Goal: Task Accomplishment & Management: Complete application form

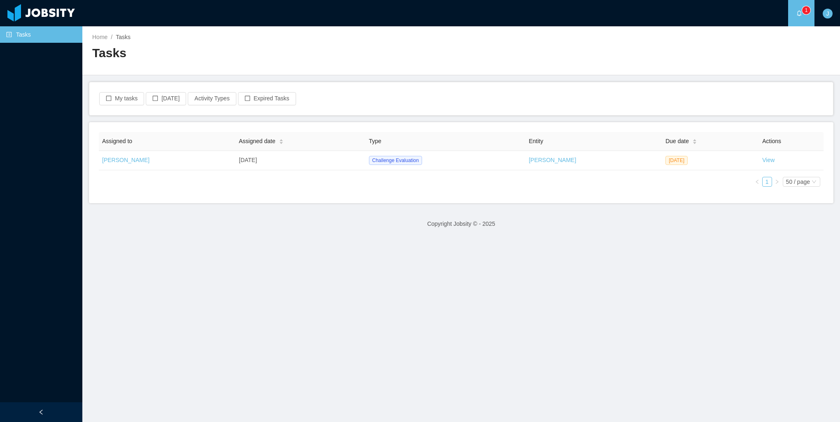
drag, startPoint x: 756, startPoint y: 163, endPoint x: 746, endPoint y: 166, distance: 10.7
click at [762, 163] on link "View" at bounding box center [768, 160] width 12 height 7
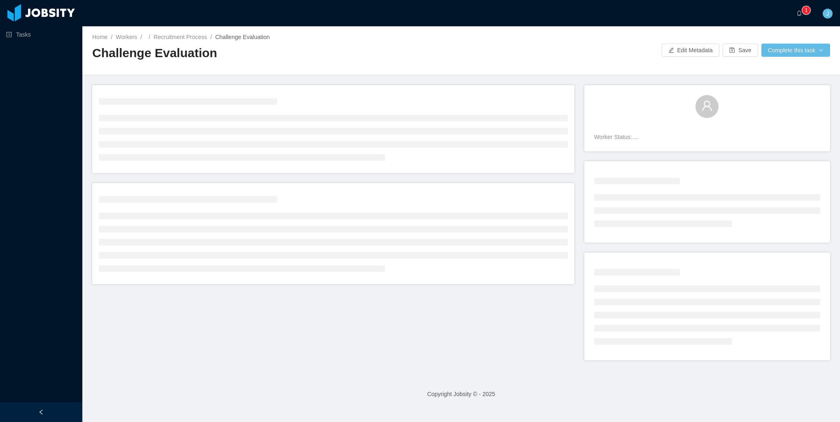
click at [509, 392] on footer "Copyright Jobsity © - 2025" at bounding box center [461, 394] width 758 height 28
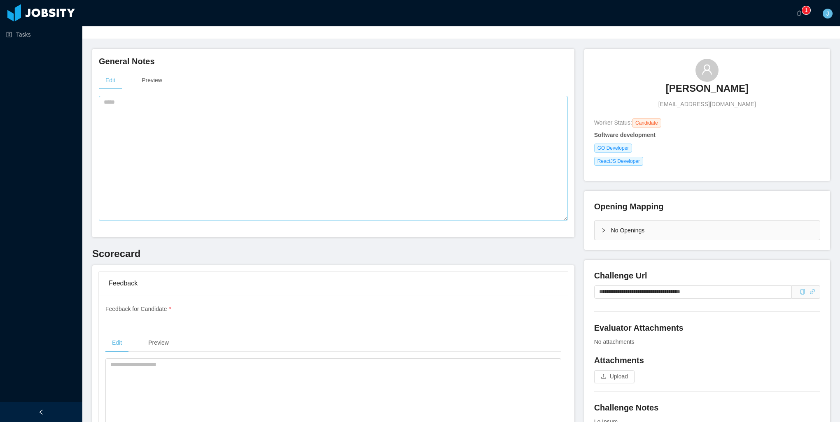
scroll to position [41, 0]
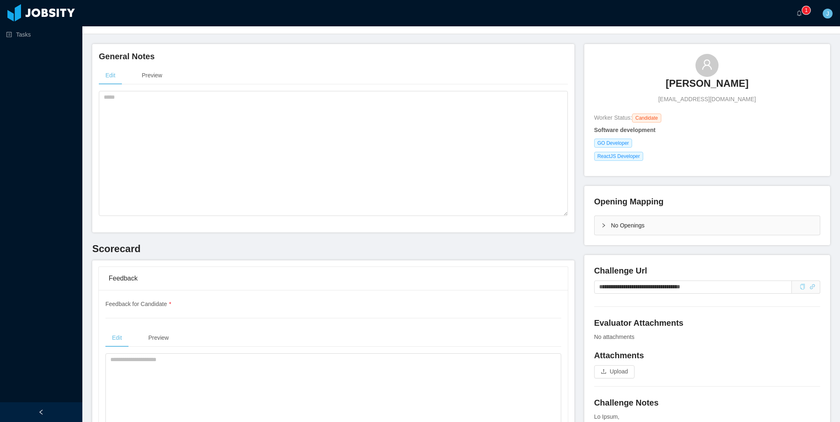
click at [800, 289] on icon "icon: copy" at bounding box center [803, 287] width 6 height 6
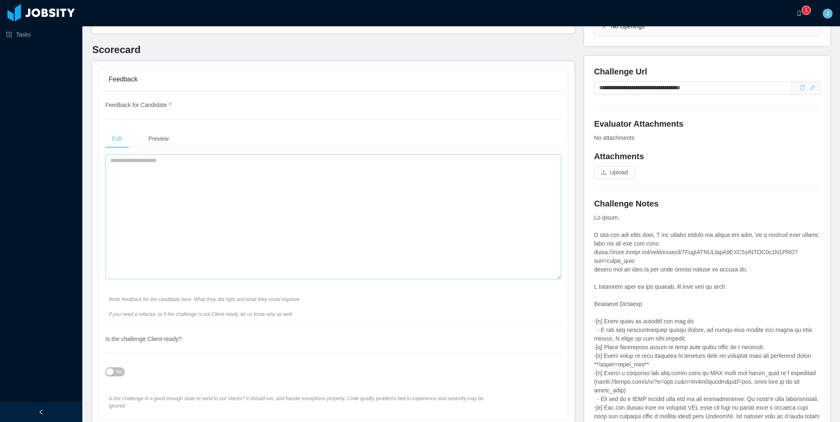
scroll to position [247, 0]
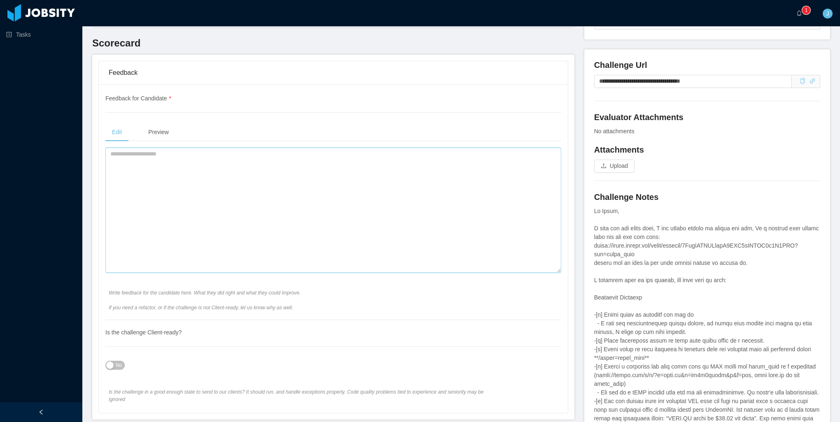
click at [204, 200] on textarea at bounding box center [333, 210] width 456 height 125
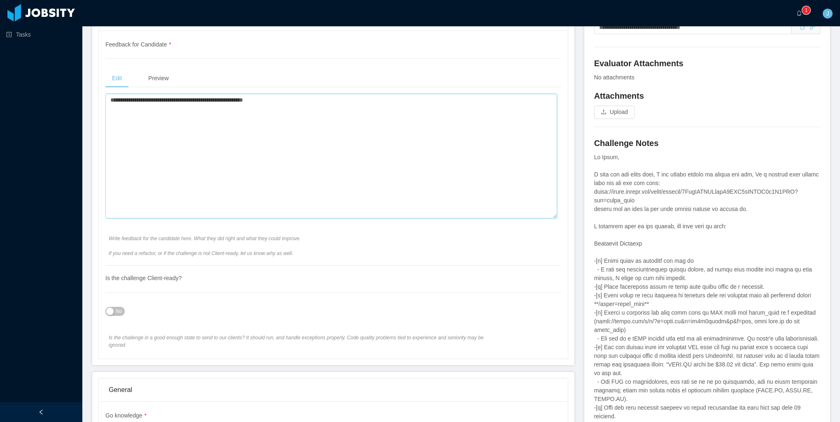
scroll to position [453, 0]
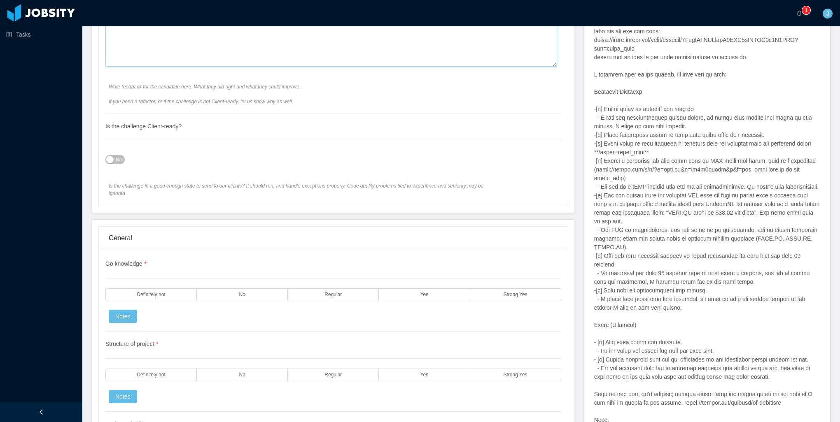
type textarea "**********"
click at [119, 152] on div "No" at bounding box center [333, 159] width 456 height 16
click at [117, 156] on span "No" at bounding box center [119, 160] width 6 height 8
click at [413, 293] on div "Go knowledge * Definitely not No Regular Yes Strong Yes Notes" at bounding box center [333, 296] width 456 height 72
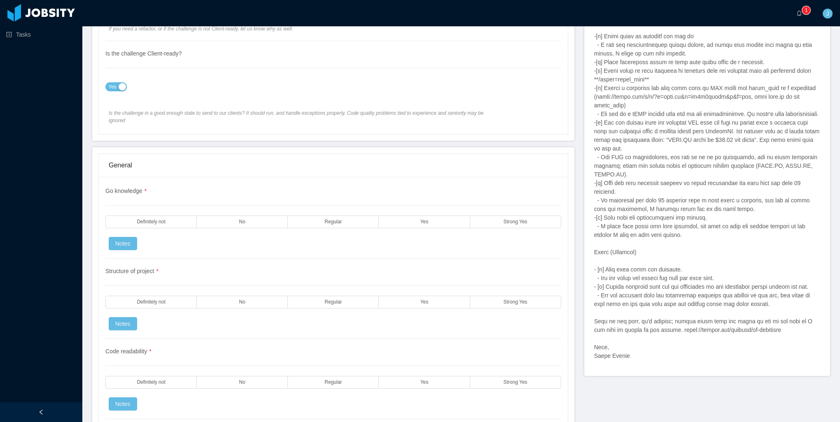
scroll to position [535, 0]
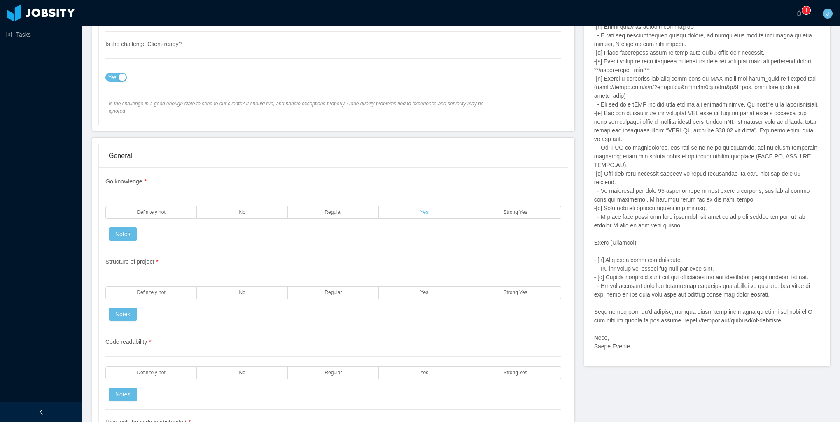
click at [414, 206] on label "Yes" at bounding box center [424, 212] width 91 height 13
click at [413, 274] on div "Structure of project * Definitely not No Regular Yes Strong Yes Notes" at bounding box center [333, 289] width 456 height 80
click at [413, 287] on label "Yes" at bounding box center [424, 293] width 91 height 13
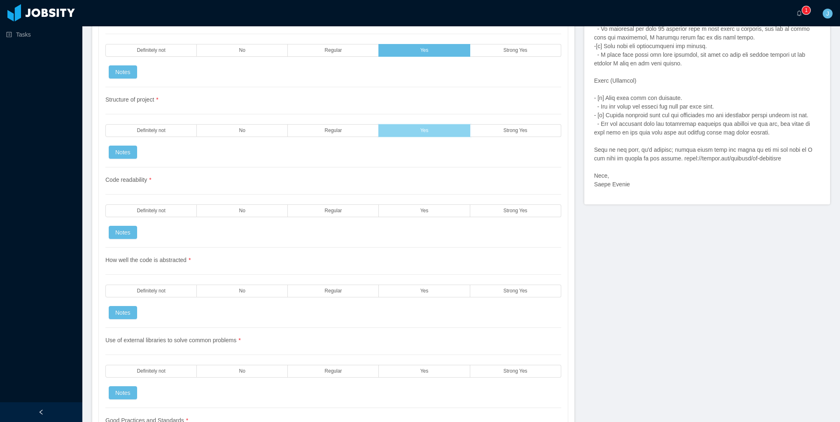
scroll to position [700, 0]
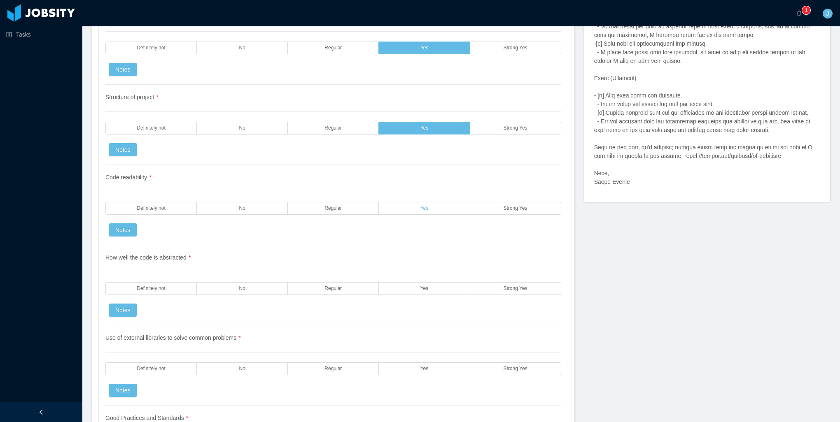
click at [423, 205] on label "Yes" at bounding box center [424, 208] width 91 height 13
click at [415, 282] on label "Yes" at bounding box center [424, 288] width 91 height 13
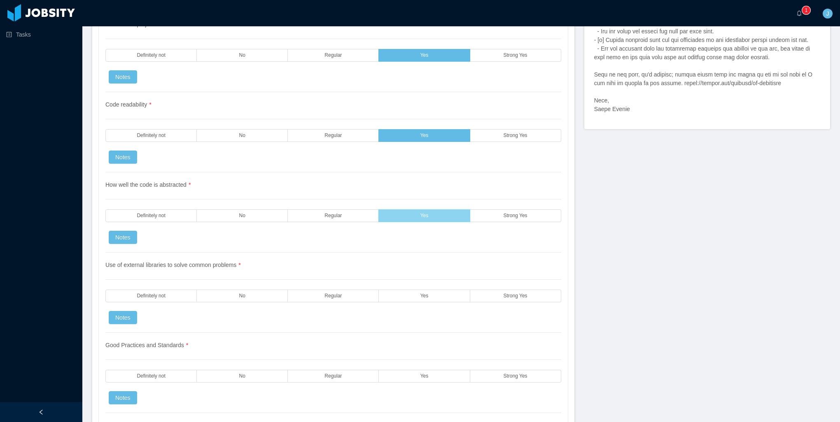
scroll to position [782, 0]
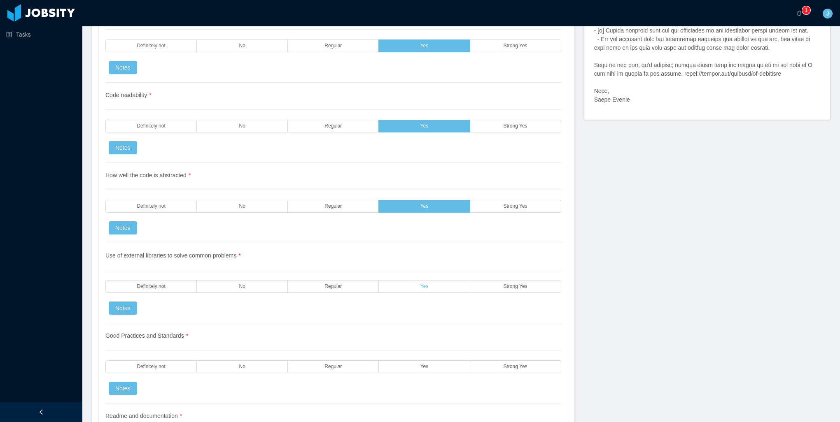
click at [405, 280] on label "Yes" at bounding box center [424, 286] width 91 height 13
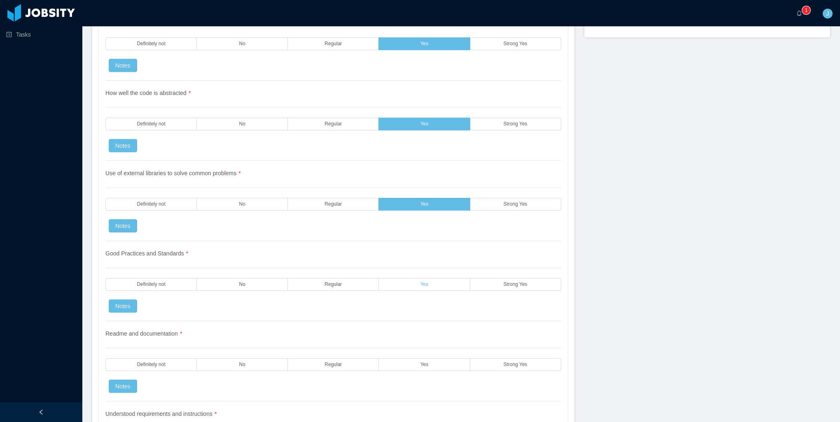
click at [422, 282] on span "Yes" at bounding box center [424, 284] width 8 height 5
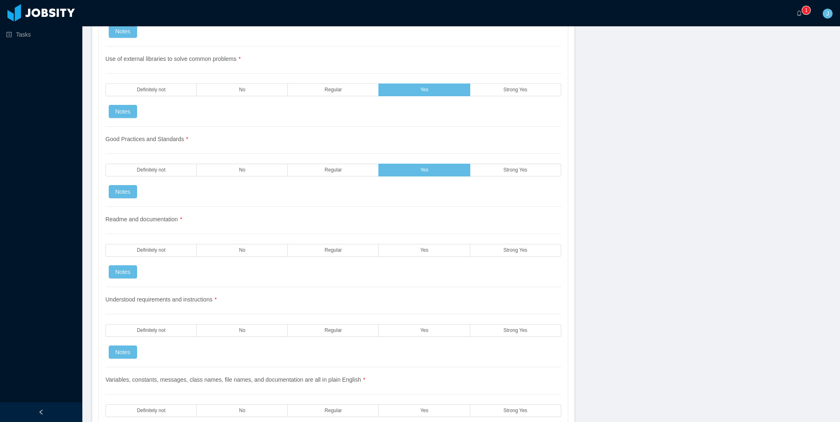
scroll to position [988, 0]
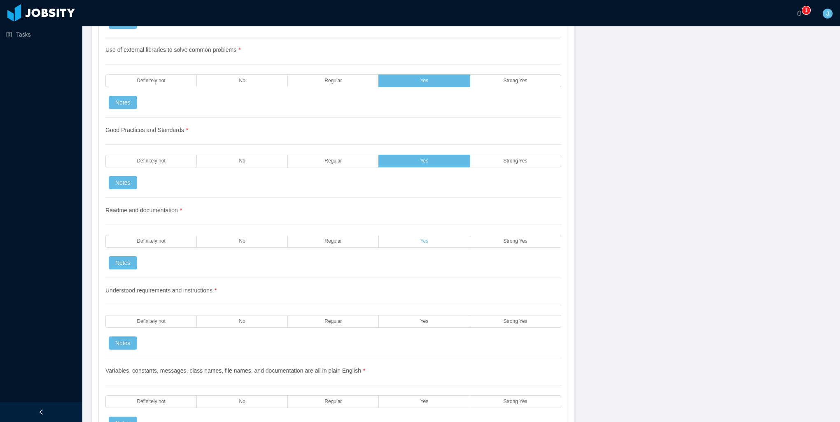
click at [420, 239] on span "Yes" at bounding box center [424, 241] width 8 height 5
click at [420, 319] on span "Yes" at bounding box center [424, 321] width 8 height 5
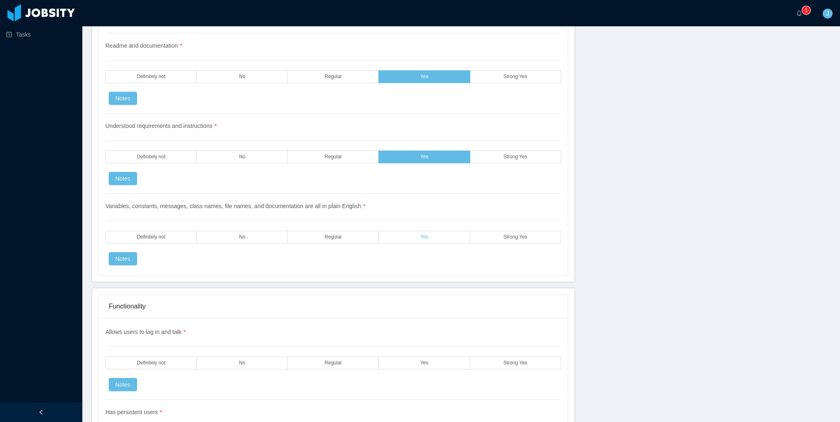
click at [410, 232] on label "Yes" at bounding box center [424, 237] width 91 height 13
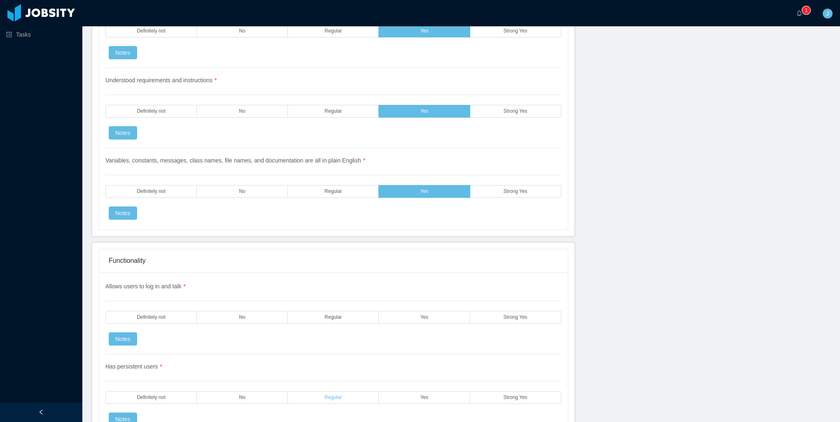
scroll to position [1317, 0]
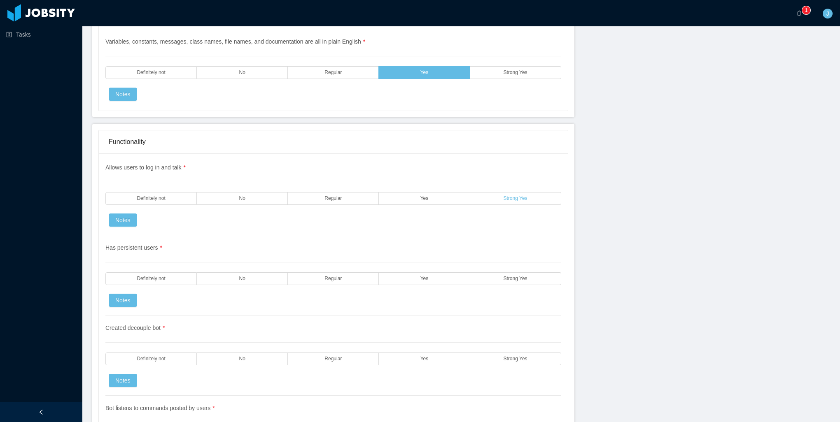
click at [494, 192] on label "Strong Yes" at bounding box center [515, 198] width 91 height 13
click at [496, 273] on label "Strong Yes" at bounding box center [515, 279] width 91 height 13
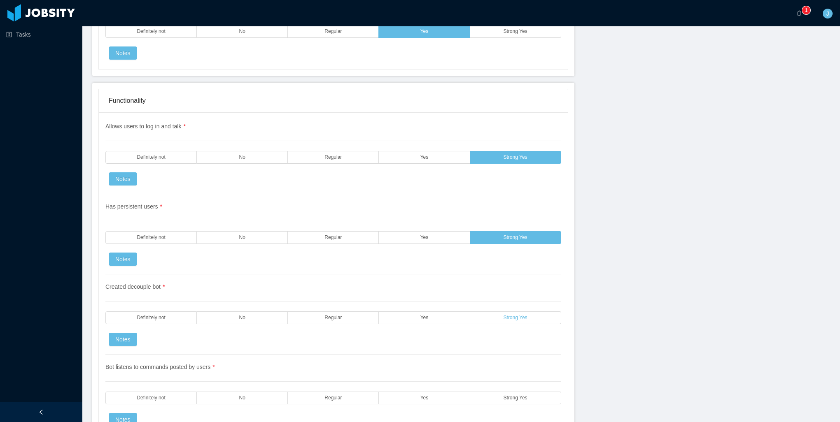
click at [504, 315] on span "Strong Yes" at bounding box center [516, 317] width 24 height 5
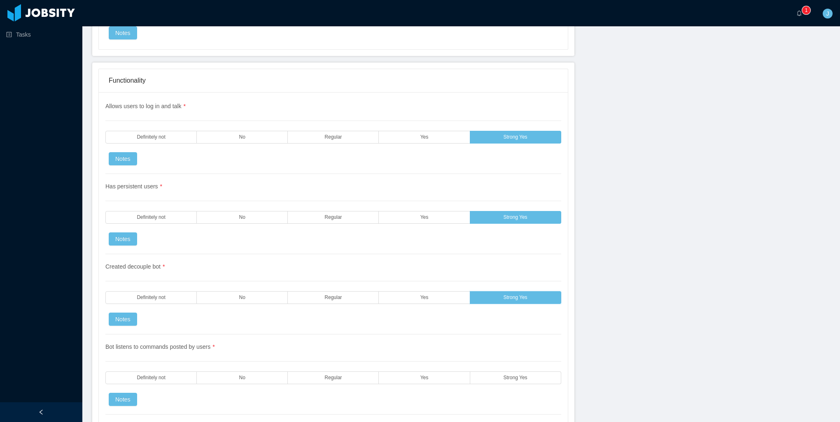
scroll to position [1482, 0]
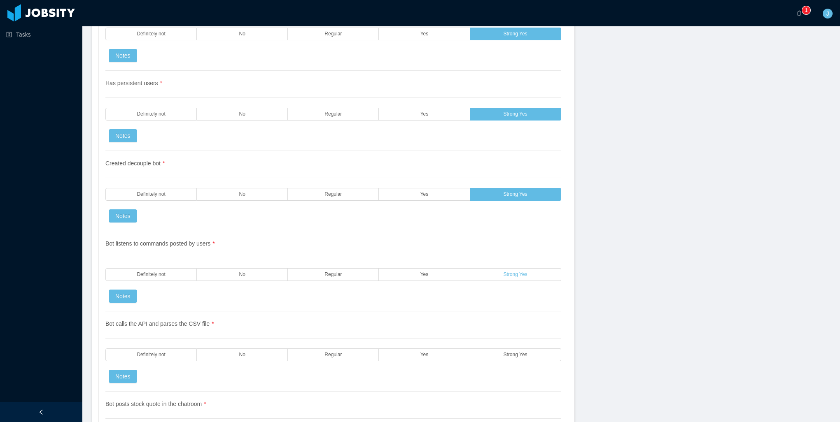
click at [510, 268] on label "Strong Yes" at bounding box center [515, 274] width 91 height 13
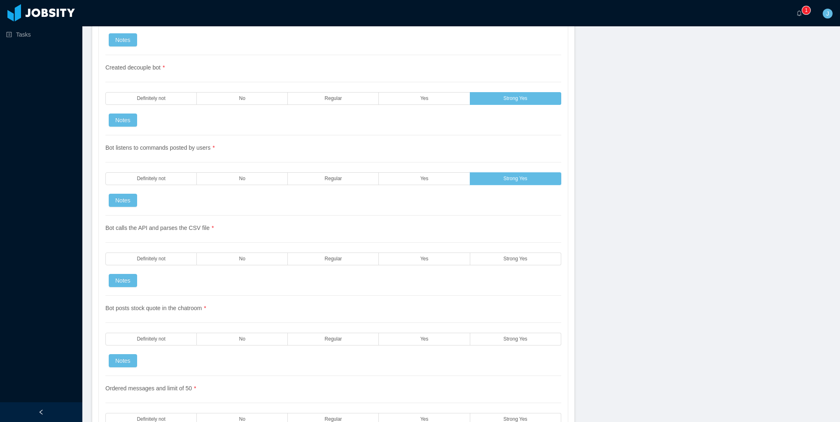
scroll to position [1606, 0]
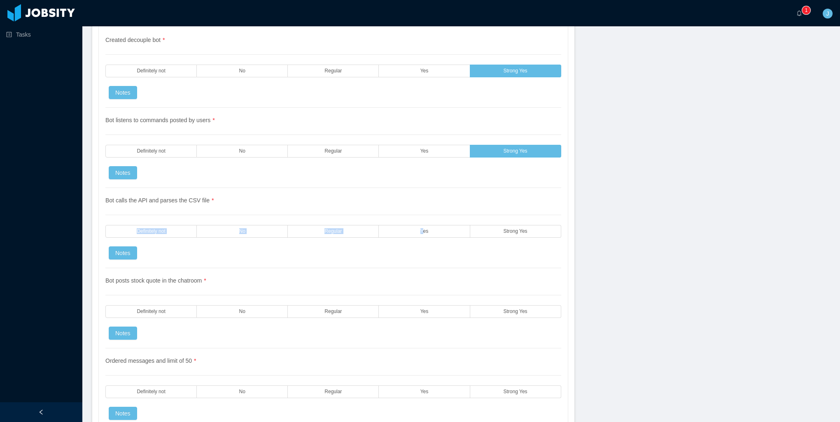
click at [420, 207] on div "Bot calls the API and parses the CSV file * Definitely not No Regular Yes Stron…" at bounding box center [333, 228] width 456 height 80
drag, startPoint x: 487, startPoint y: 305, endPoint x: 434, endPoint y: 305, distance: 53.5
click at [487, 305] on label "Strong Yes" at bounding box center [515, 311] width 91 height 13
click at [433, 305] on label "Yes" at bounding box center [424, 311] width 91 height 13
click at [436, 226] on label "Yes" at bounding box center [424, 231] width 91 height 13
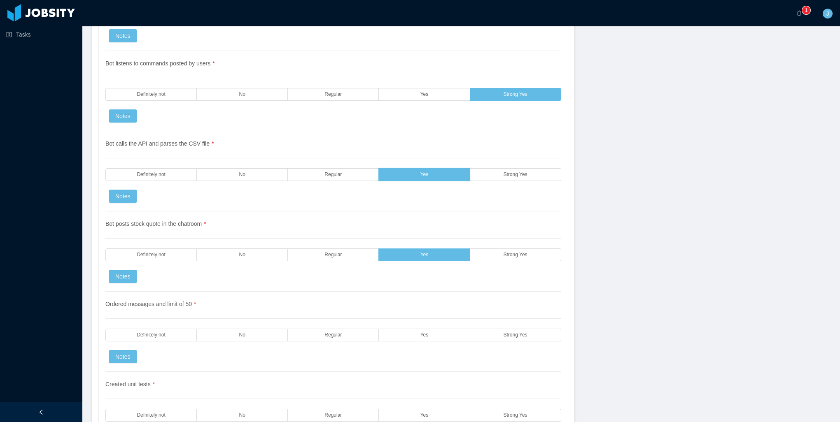
scroll to position [1812, 0]
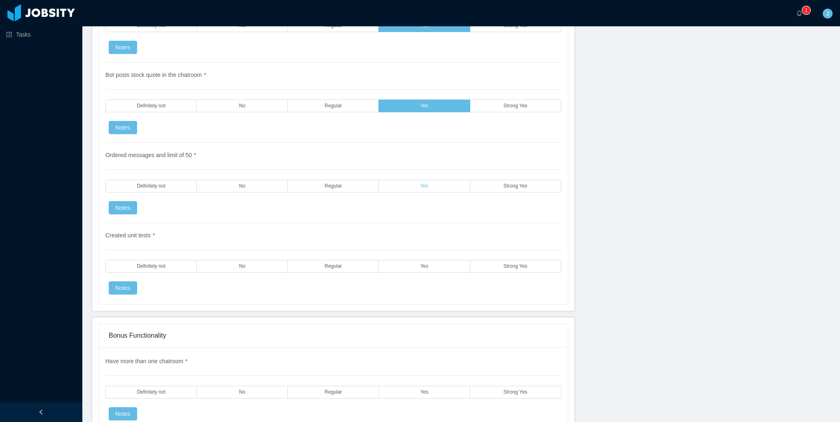
click at [417, 180] on label "Yes" at bounding box center [424, 186] width 91 height 13
click at [402, 260] on label "Yes" at bounding box center [424, 266] width 91 height 13
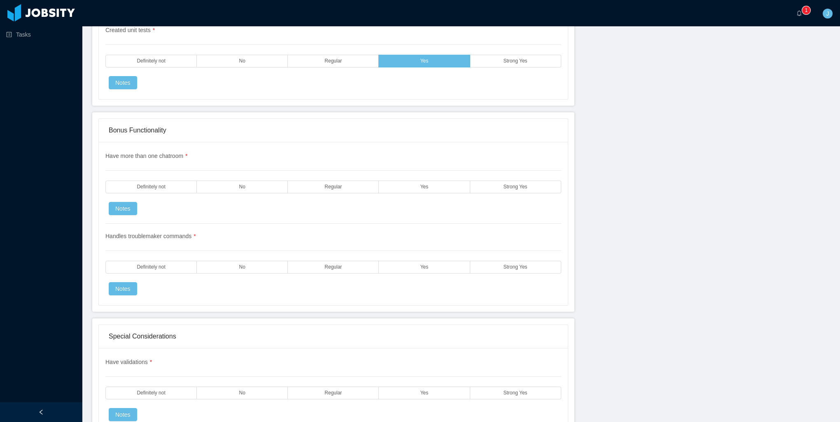
scroll to position [2017, 0]
click at [492, 180] on label "Strong Yes" at bounding box center [515, 186] width 91 height 13
click at [491, 261] on label "Strong Yes" at bounding box center [515, 267] width 91 height 13
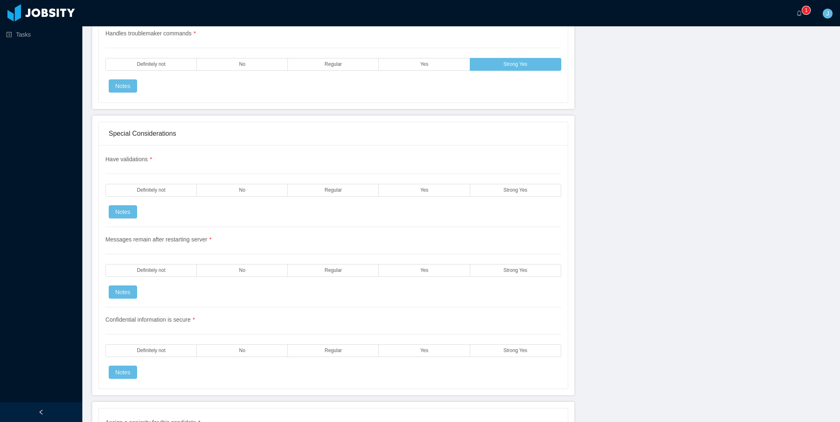
scroll to position [2223, 0]
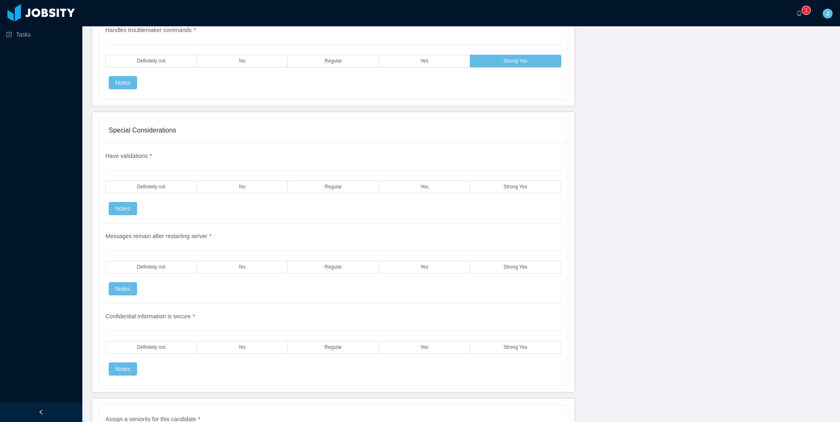
click at [399, 181] on label "Yes" at bounding box center [424, 187] width 91 height 13
click at [391, 261] on label "Yes" at bounding box center [424, 267] width 91 height 13
click at [422, 345] on span "Yes" at bounding box center [424, 347] width 8 height 5
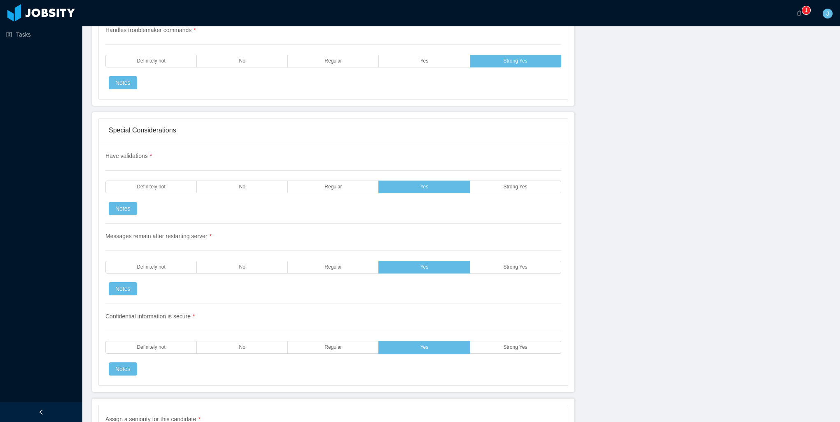
scroll to position [2374, 0]
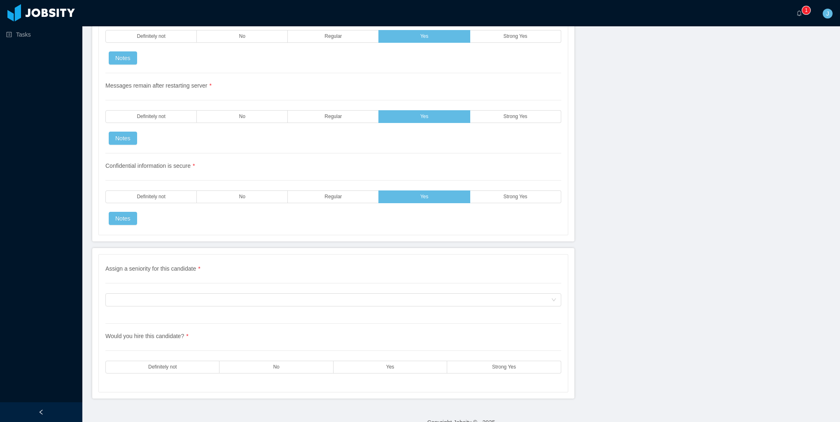
click at [340, 294] on div "Assign a seniority for this candidate * Assign a seniority for this candidate" at bounding box center [333, 294] width 456 height 59
click at [339, 294] on div "Assign a seniority for this candidate" at bounding box center [330, 300] width 441 height 12
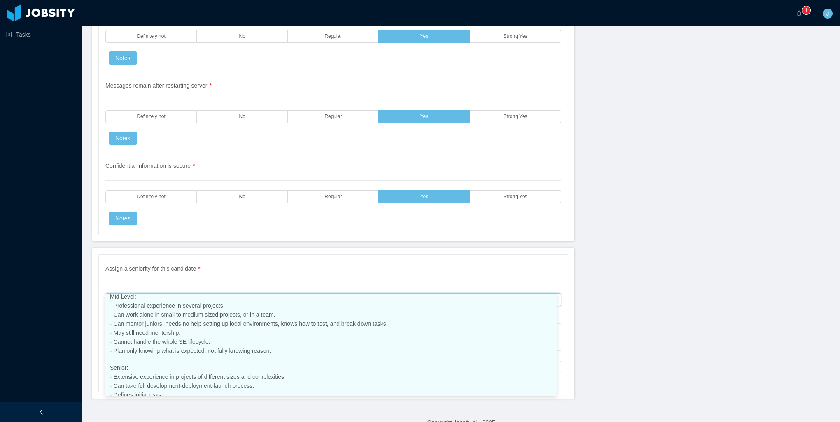
scroll to position [124, 0]
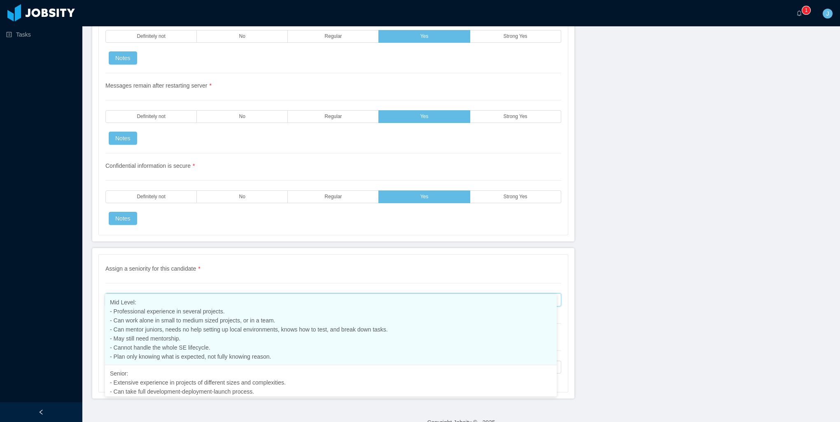
click at [201, 333] on li "Mid Level: - Professional experience in several projects. - Can work alone in s…" at bounding box center [331, 329] width 452 height 71
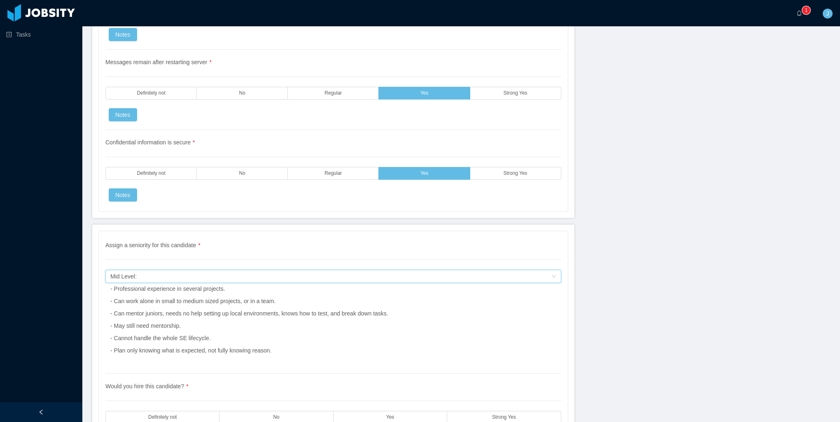
scroll to position [2448, 0]
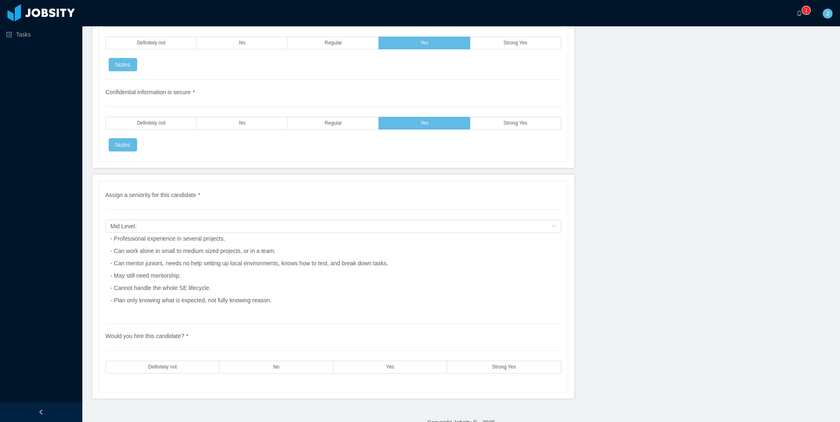
click at [376, 346] on div "Would you hire this candidate? * Definitely not No Yes Strong Yes" at bounding box center [333, 353] width 456 height 58
click at [376, 361] on label "Yes" at bounding box center [390, 367] width 114 height 13
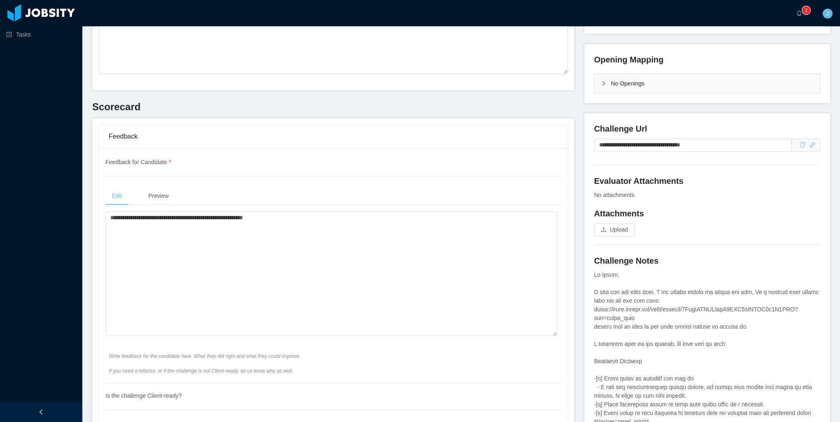
scroll to position [0, 0]
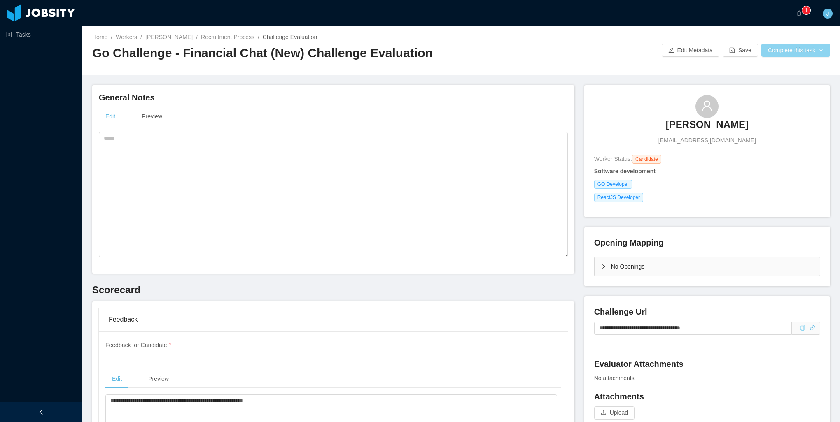
click at [789, 54] on button "Complete this task" at bounding box center [795, 50] width 69 height 13
click at [781, 70] on button "Save Evaluation" at bounding box center [790, 68] width 64 height 13
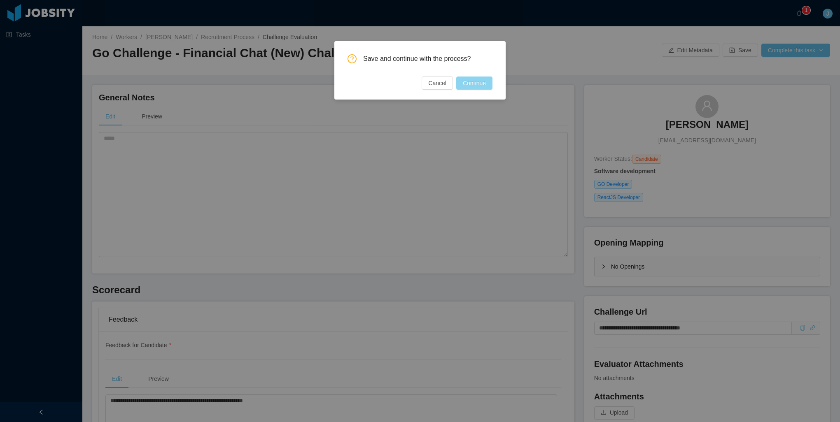
click at [480, 84] on button "Continue" at bounding box center [474, 83] width 36 height 13
